Goal: Task Accomplishment & Management: Use online tool/utility

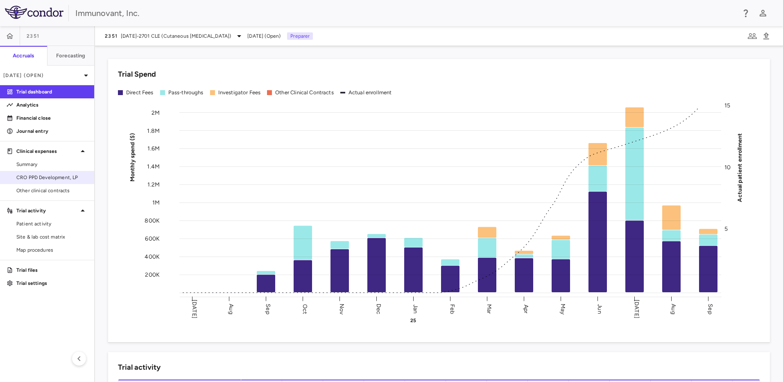
click at [59, 183] on link "CRO PPD Development, LP" at bounding box center [47, 177] width 94 height 12
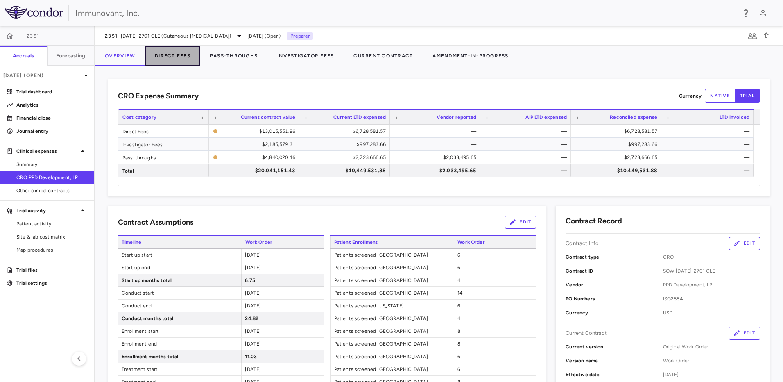
click at [177, 60] on button "Direct Fees" at bounding box center [172, 56] width 55 height 20
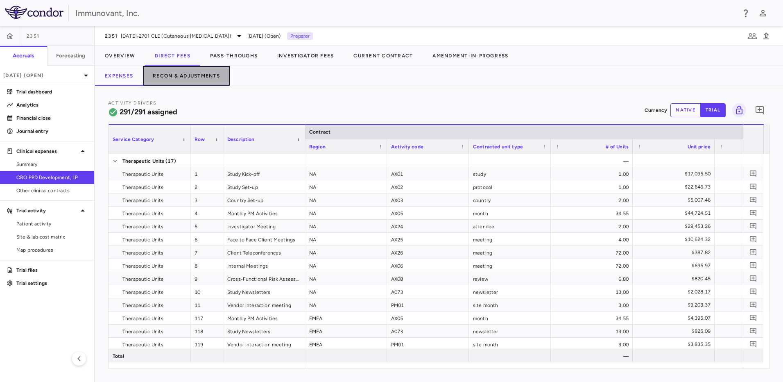
click at [193, 77] on button "Recon & Adjustments" at bounding box center [186, 76] width 87 height 20
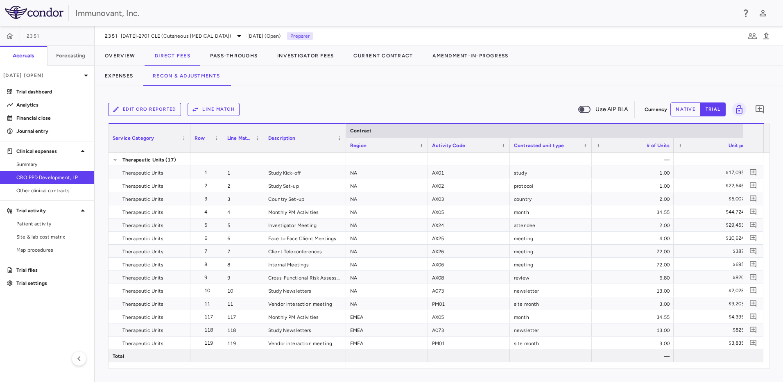
click at [236, 110] on button "Line Match" at bounding box center [214, 109] width 52 height 13
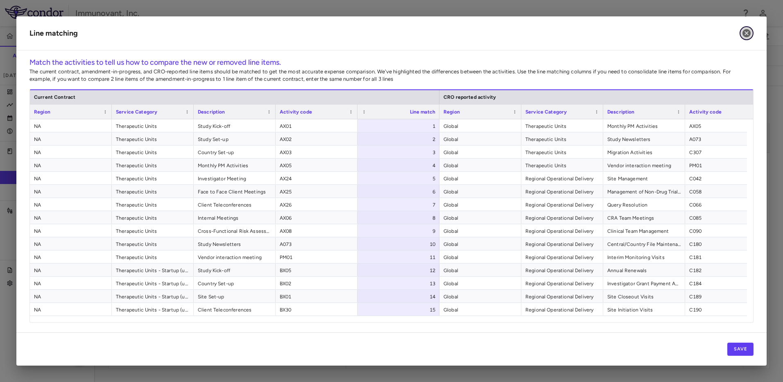
click at [750, 29] on icon "button" at bounding box center [747, 33] width 10 height 10
